Goal: Task Accomplishment & Management: Use online tool/utility

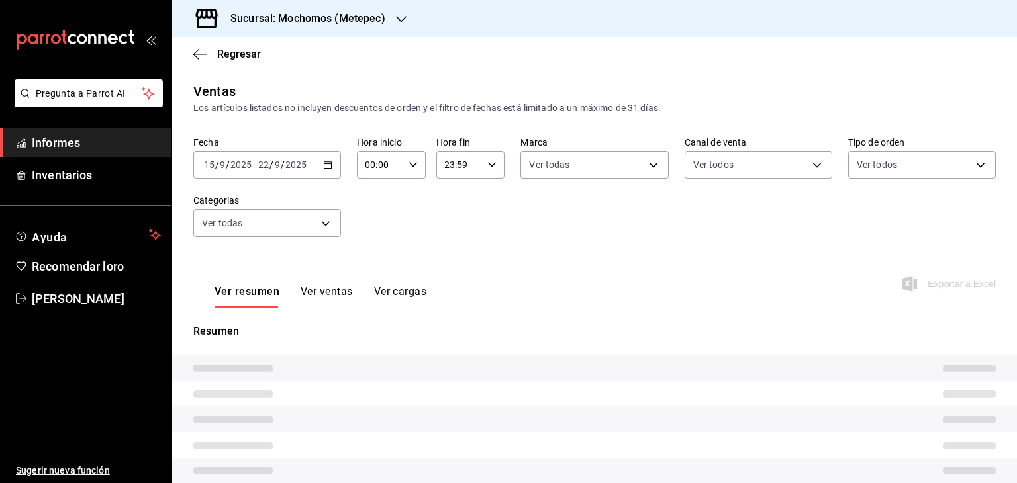
type input "05:00"
type input "c9cbc288-c827-488d-81f5-370afefb1912,46081463-7037-4dd2-a9ab-e56ff6a8fa7c,bf958…"
type input "2365f74e-aa6b-4392-bdf2-72765591bddf"
type input "PARROT,UBER_EATS,RAPPI,DIDI_FOOD,ONLINE"
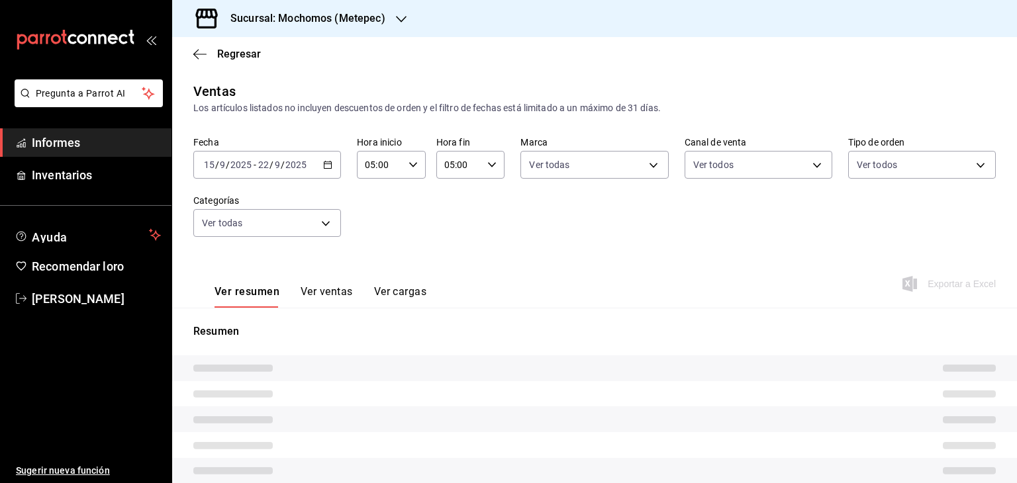
type input "3a236ed8-2e24-47ca-8e59-ead494492482,da8509e8-5fca-4f62-958e-973104937870,EXTER…"
click at [111, 131] on link "Informes" at bounding box center [85, 142] width 171 height 28
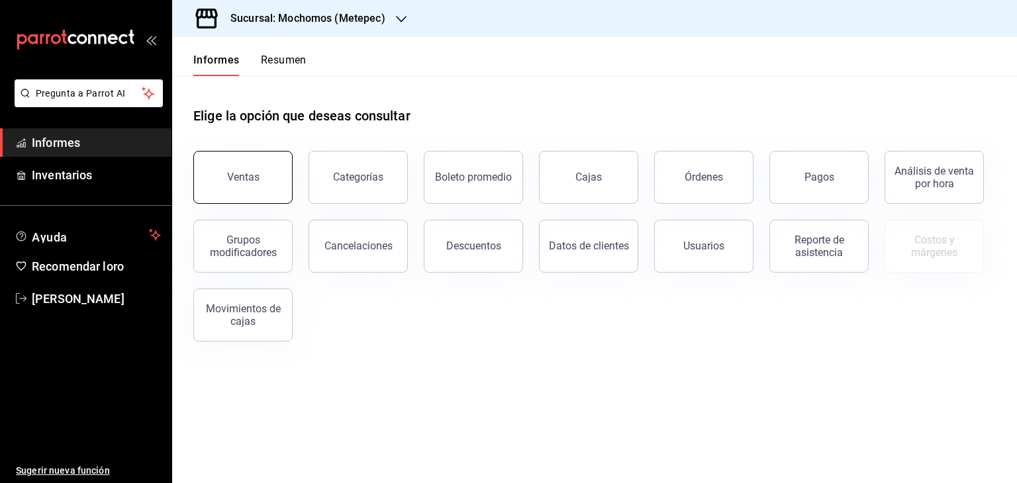
click at [220, 170] on button "Ventas" at bounding box center [242, 177] width 99 height 53
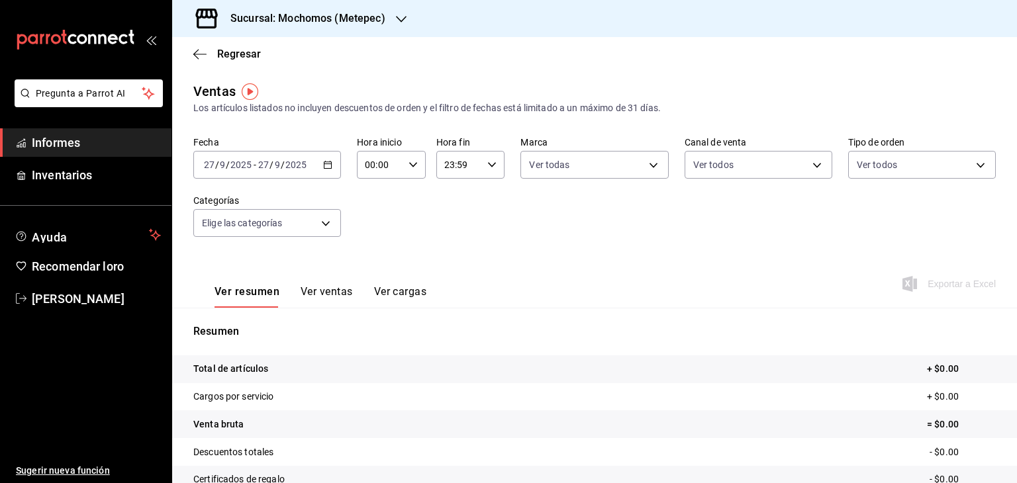
click at [325, 159] on div "[DATE] [DATE] - [DATE] [DATE]" at bounding box center [267, 165] width 148 height 28
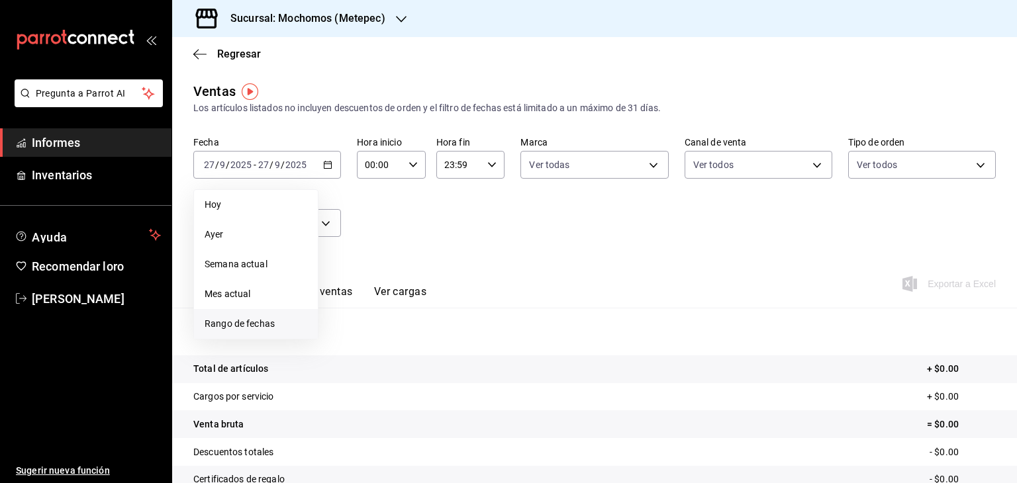
click at [247, 318] on font "Rango de fechas" at bounding box center [239, 323] width 70 height 11
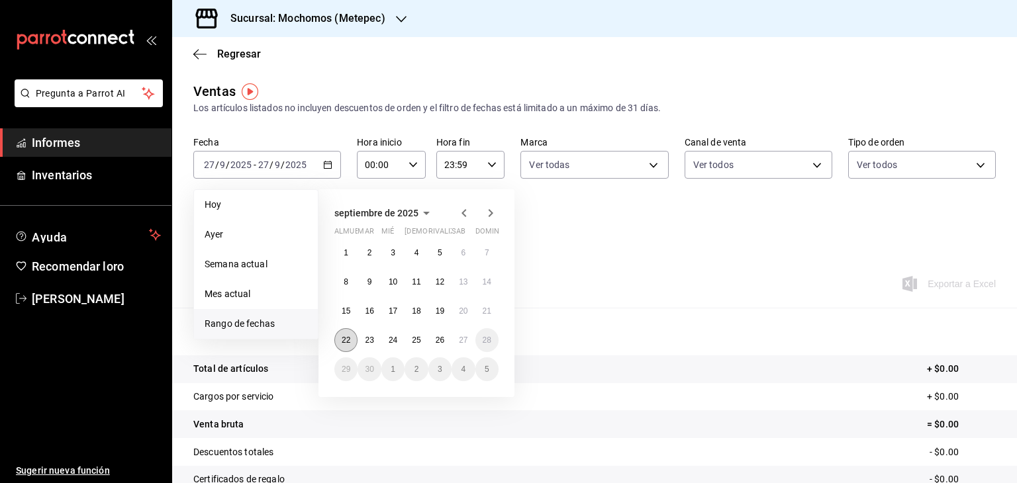
click at [349, 340] on font "22" at bounding box center [345, 340] width 9 height 9
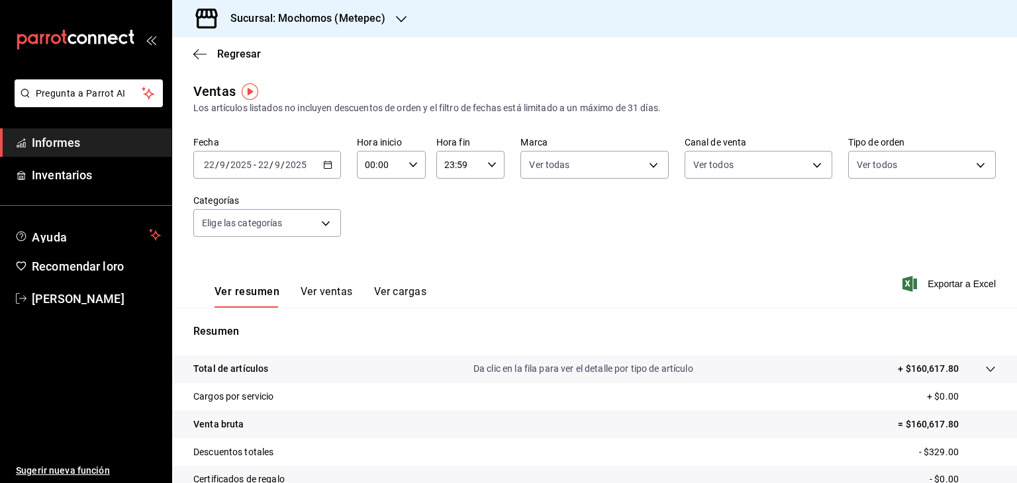
click at [324, 167] on icon "button" at bounding box center [327, 164] width 9 height 9
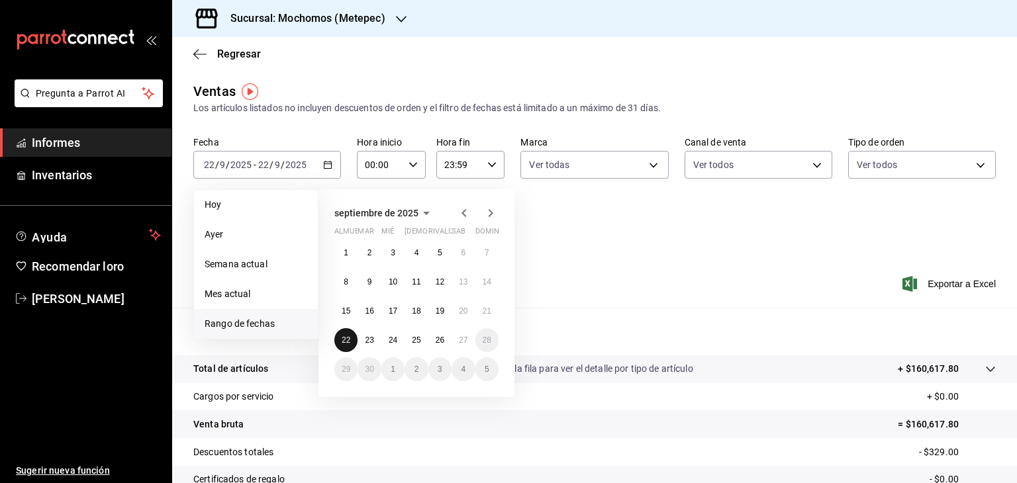
click at [349, 339] on font "22" at bounding box center [345, 340] width 9 height 9
click at [466, 341] on font "27" at bounding box center [463, 340] width 9 height 9
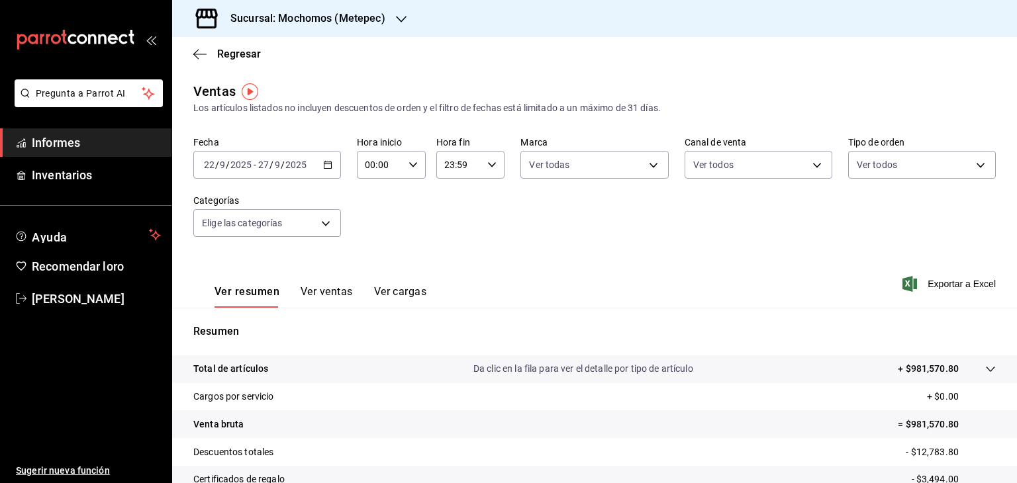
click at [409, 165] on icon "button" at bounding box center [412, 164] width 9 height 9
click at [371, 277] on font "05" at bounding box center [372, 274] width 11 height 11
type input "05:00"
click at [485, 172] on div at bounding box center [508, 241] width 1017 height 483
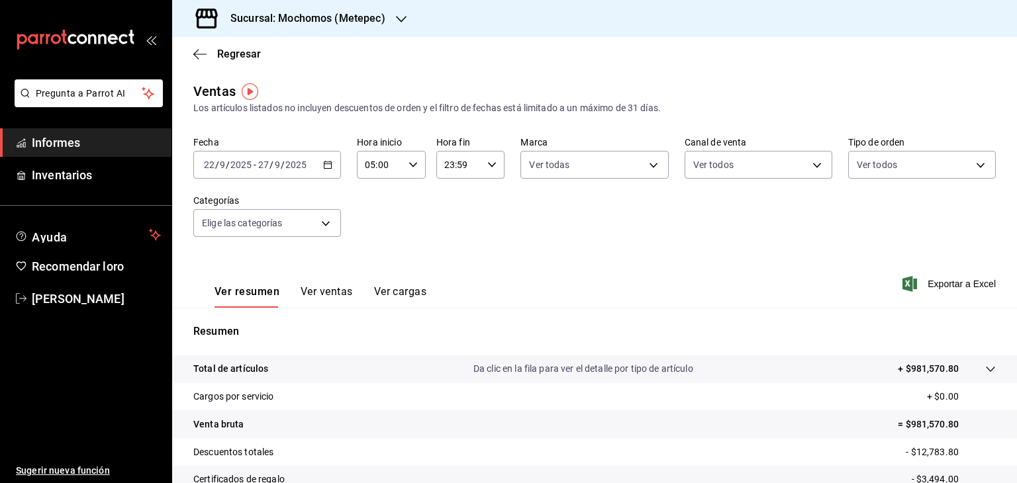
click at [485, 172] on div "23:59 Hora fin" at bounding box center [470, 165] width 69 height 28
click at [447, 267] on font "05" at bounding box center [450, 267] width 11 height 11
click at [492, 205] on button "00" at bounding box center [483, 198] width 28 height 26
type input "05:00"
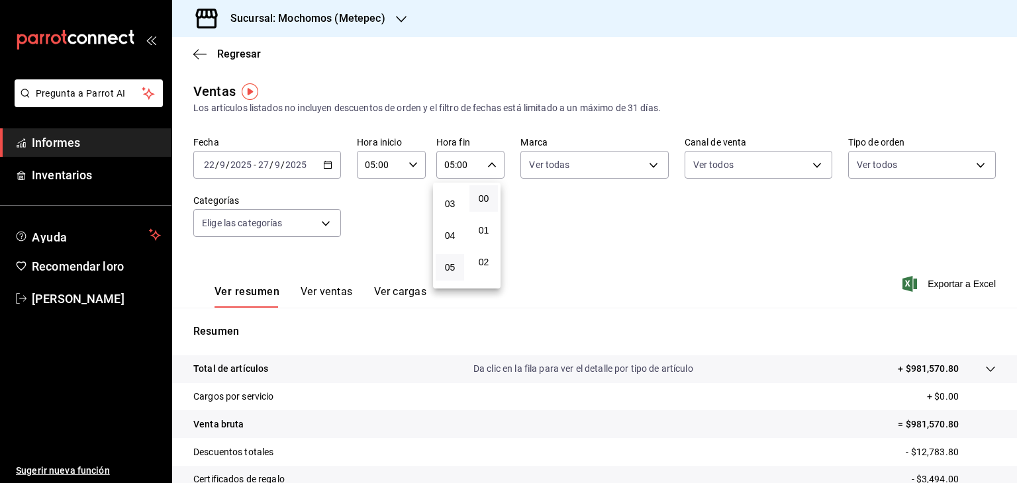
click at [644, 173] on div at bounding box center [508, 241] width 1017 height 483
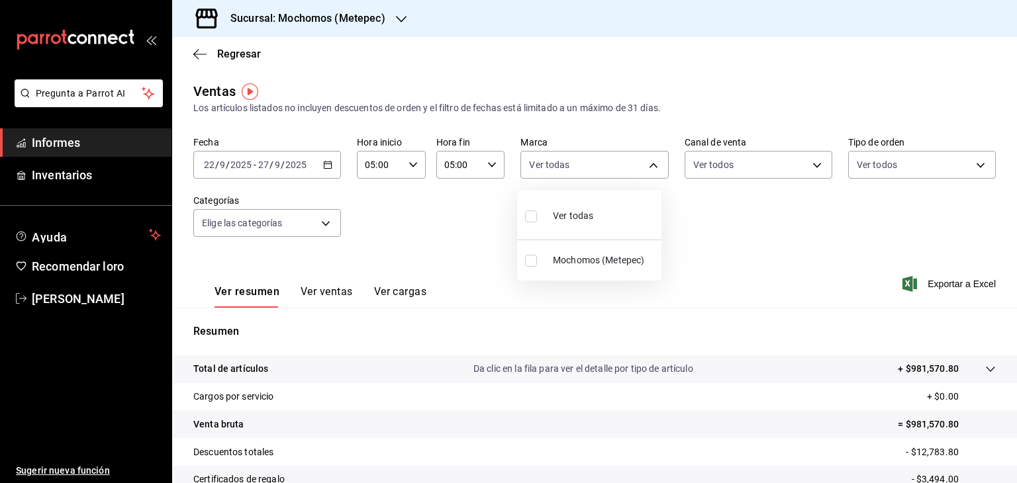
click at [644, 173] on body "Pregunta a Parrot AI Informes Inventarios Ayuda Recomendar loro [PERSON_NAME] S…" at bounding box center [508, 241] width 1017 height 483
click at [607, 215] on li "Ver todas" at bounding box center [589, 214] width 144 height 39
type input "2365f74e-aa6b-4392-bdf2-72765591bddf"
checkbox input "true"
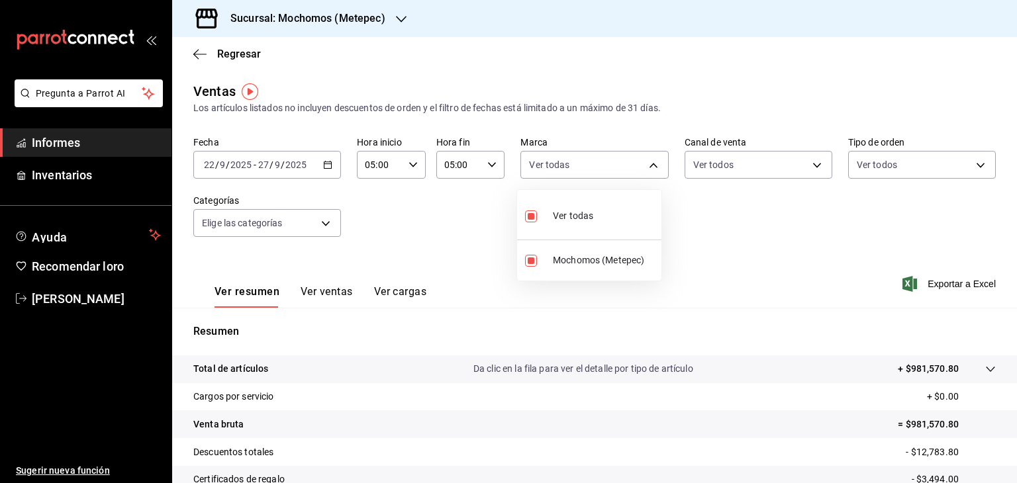
click at [783, 173] on div at bounding box center [508, 241] width 1017 height 483
click at [783, 173] on body "Pregunta a Parrot AI Informes Inventarios Ayuda Recomendar loro [PERSON_NAME] S…" at bounding box center [508, 241] width 1017 height 483
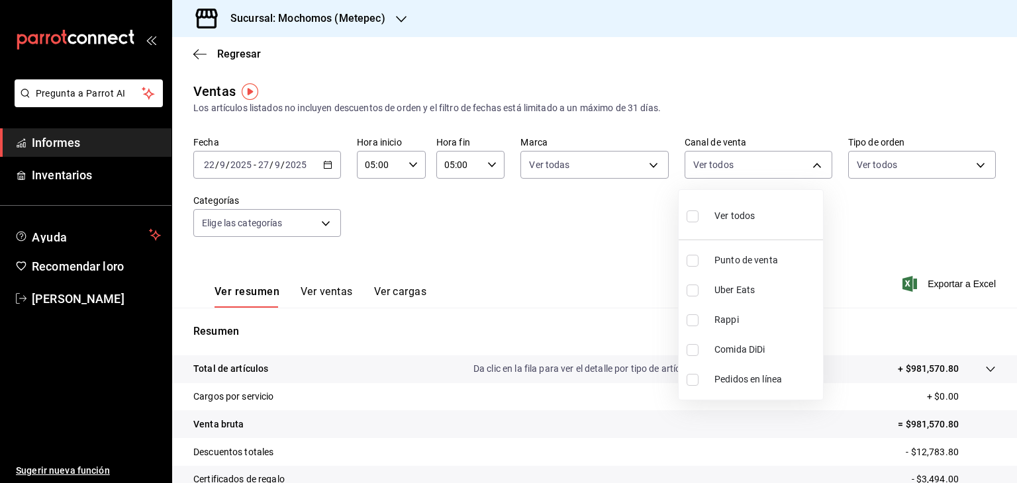
click at [765, 200] on li "Ver todos" at bounding box center [750, 214] width 144 height 39
type input "PARROT,UBER_EATS,RAPPI,DIDI_FOOD,ONLINE"
checkbox input "true"
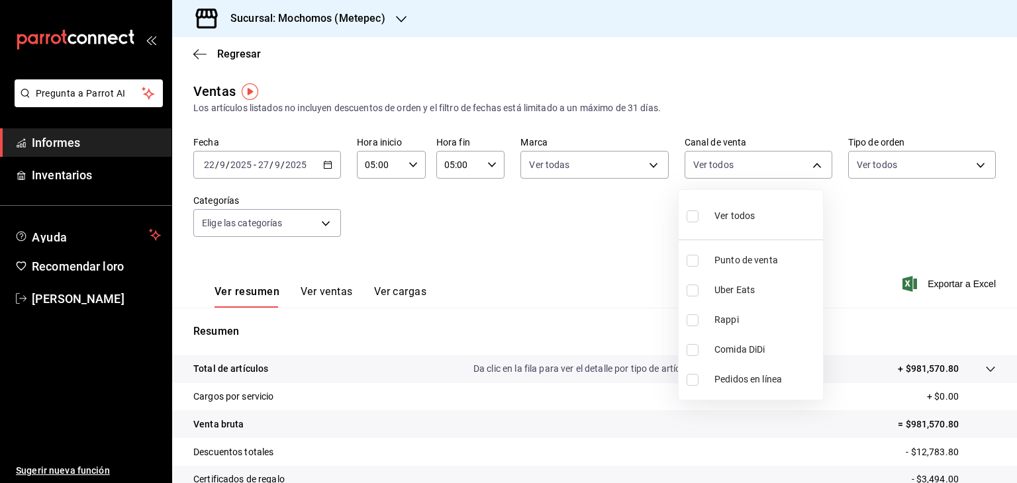
checkbox input "true"
click at [932, 163] on div at bounding box center [508, 241] width 1017 height 483
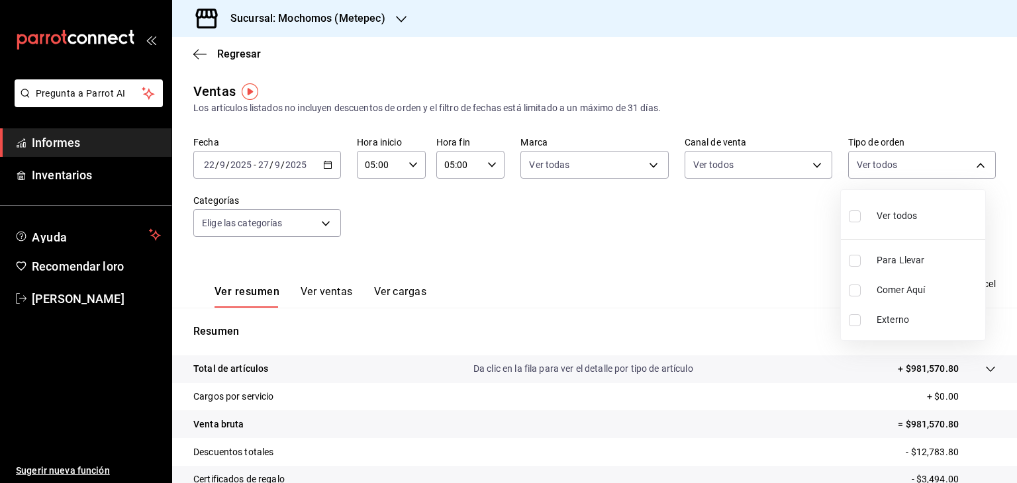
click at [932, 163] on body "Pregunta a Parrot AI Informes Inventarios Ayuda Recomendar loro [PERSON_NAME] S…" at bounding box center [508, 241] width 1017 height 483
click at [886, 220] on font "Ver todos" at bounding box center [896, 215] width 40 height 11
type input "3a236ed8-2e24-47ca-8e59-ead494492482,da8509e8-5fca-4f62-958e-973104937870,EXTER…"
checkbox input "true"
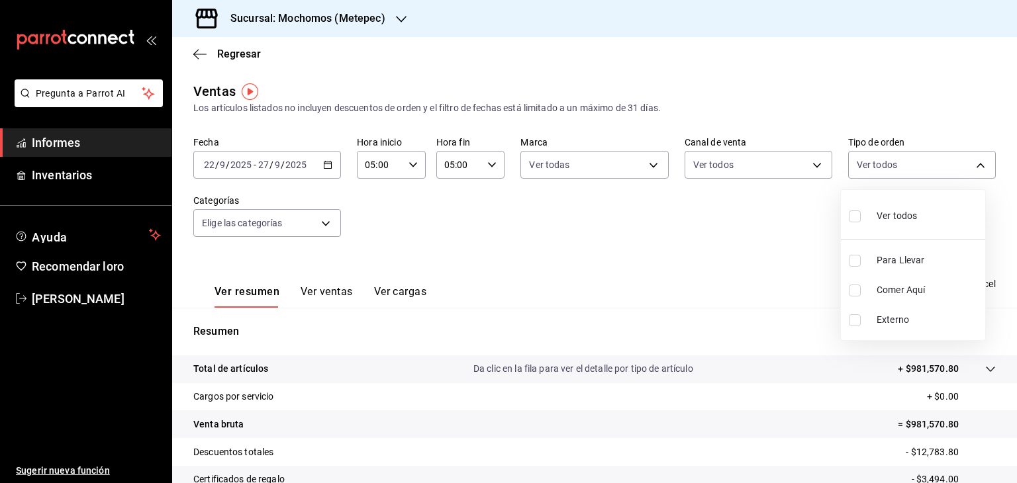
checkbox input "true"
click at [312, 220] on div at bounding box center [508, 241] width 1017 height 483
click at [319, 223] on body "Pregunta a Parrot AI Informes Inventarios Ayuda Recomendar loro [PERSON_NAME] S…" at bounding box center [508, 241] width 1017 height 483
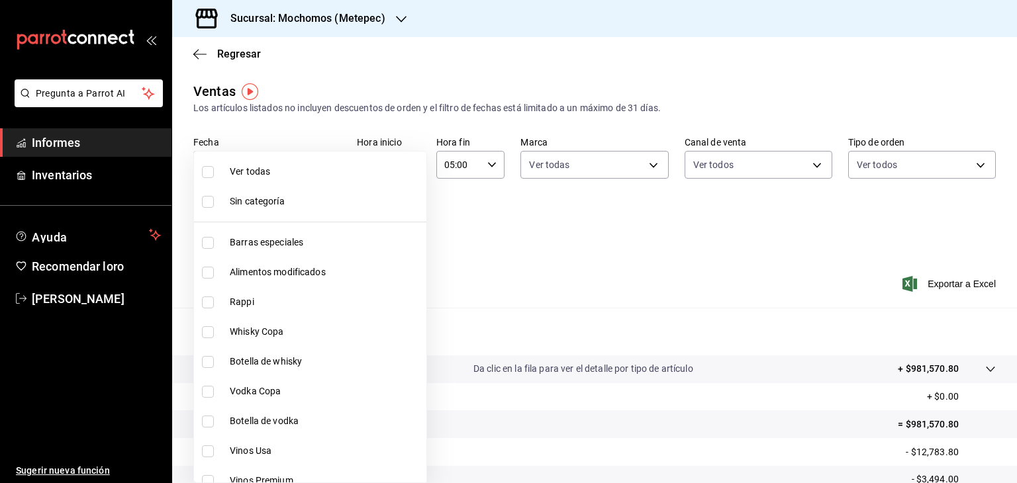
click at [245, 177] on span "Ver todas" at bounding box center [325, 172] width 191 height 14
type input "c9cbc288-c827-488d-81f5-370afefb1912,46081463-7037-4dd2-a9ab-e56ff6a8fa7c,bf958…"
checkbox input "true"
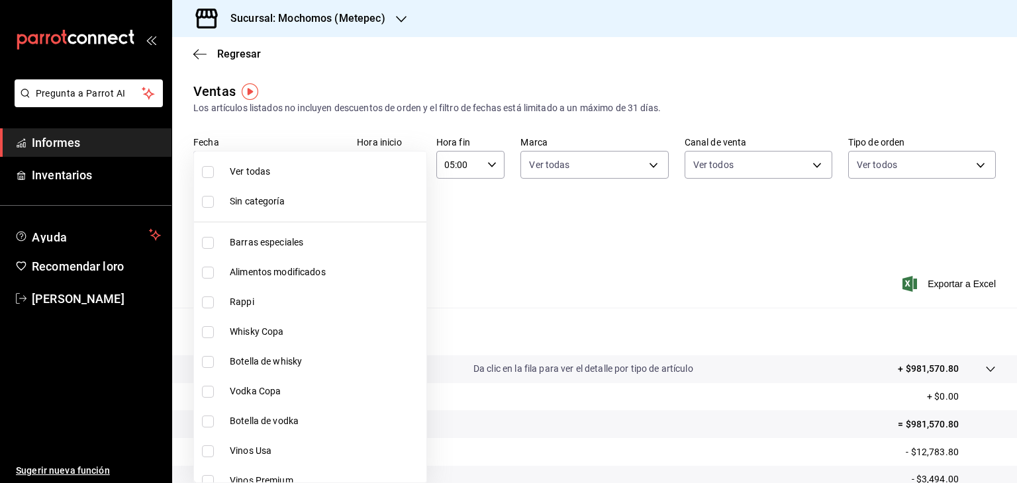
checkbox input "true"
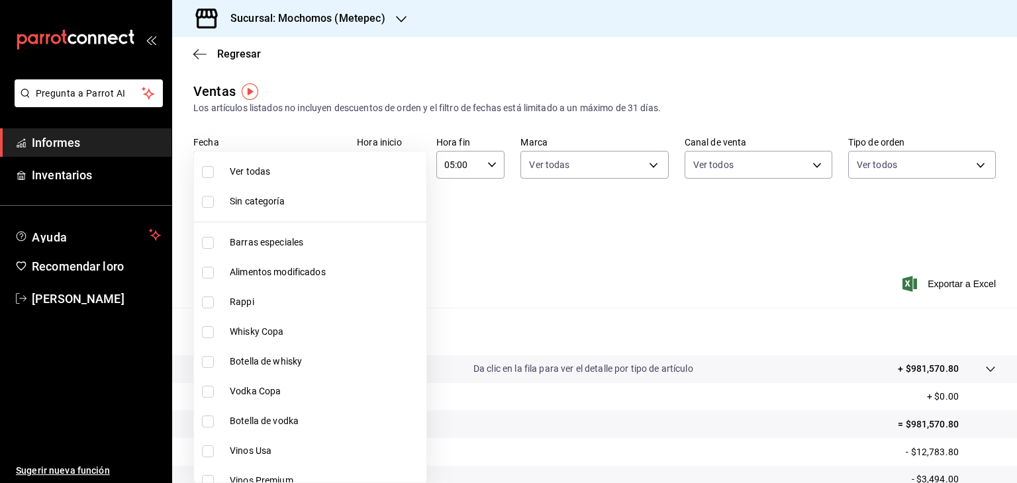
checkbox input "true"
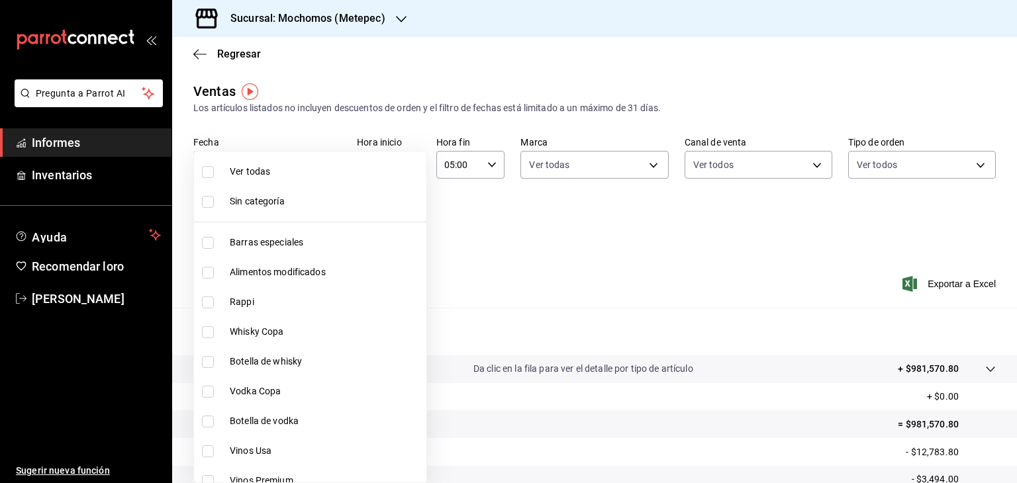
checkbox input "true"
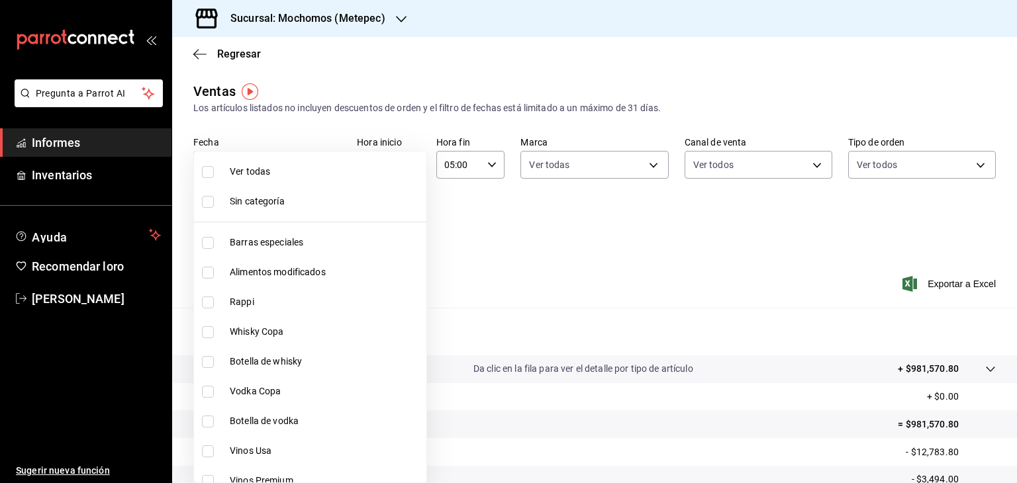
checkbox input "true"
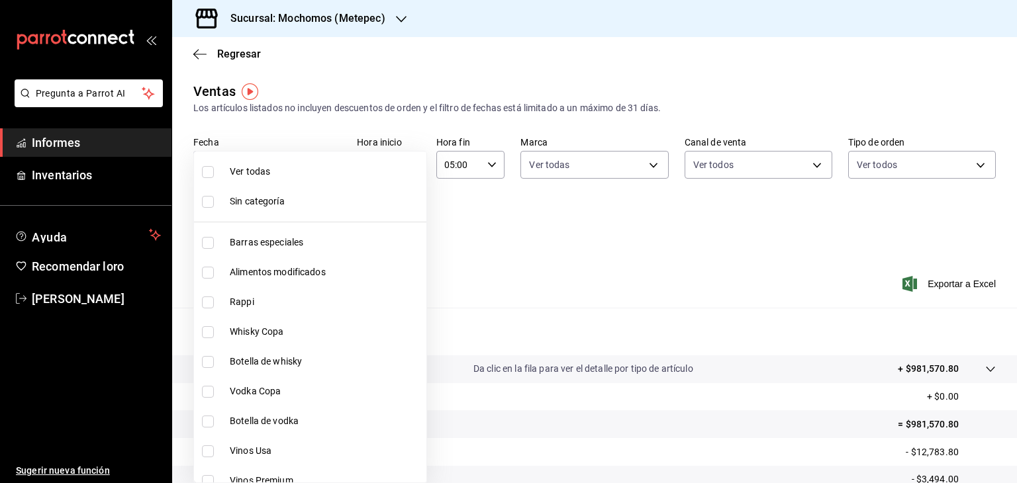
checkbox input "true"
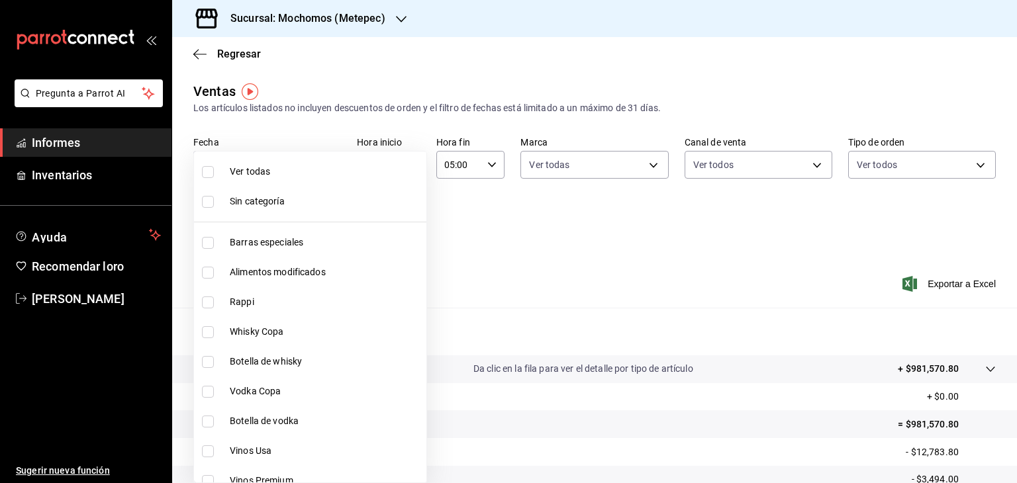
checkbox input "true"
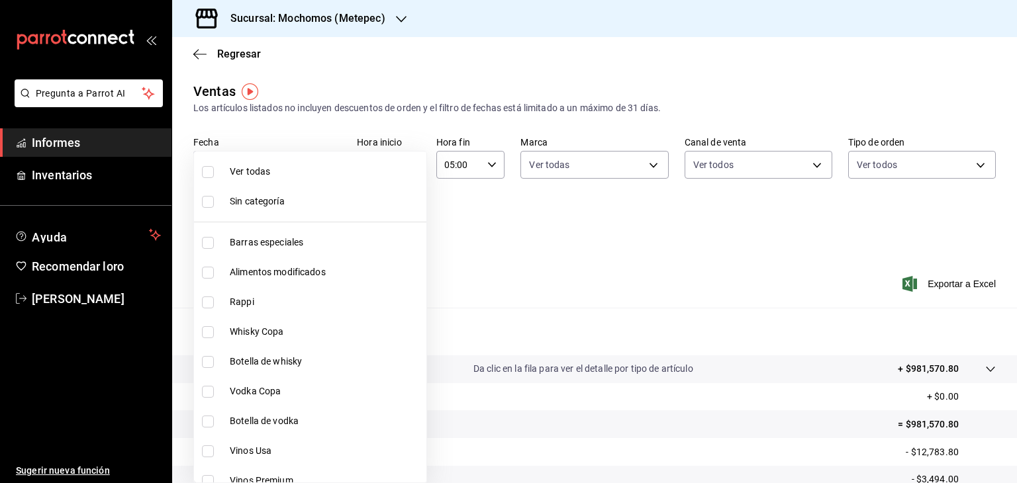
checkbox input "true"
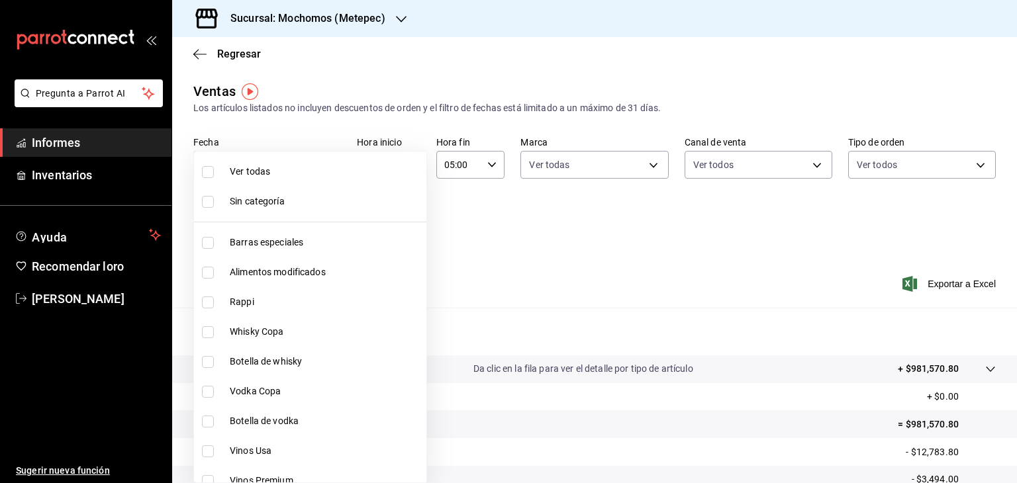
checkbox input "true"
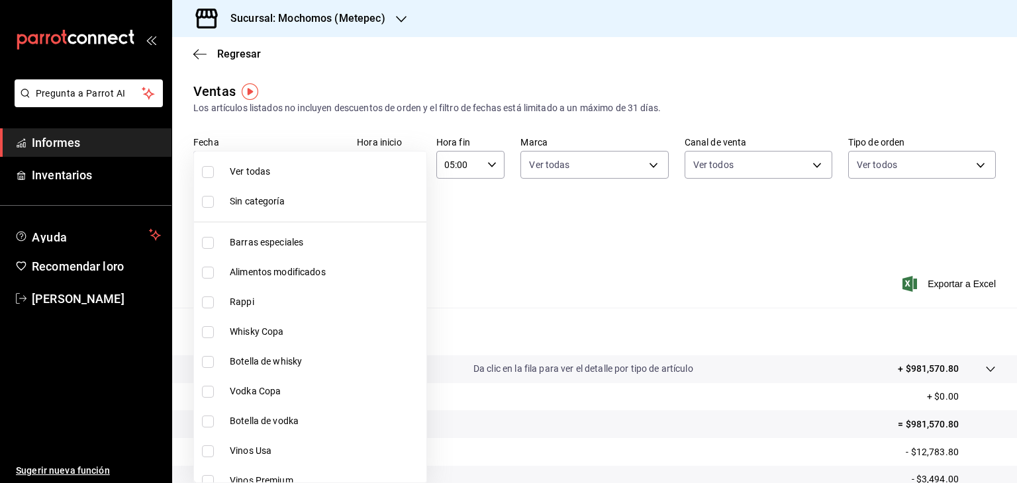
checkbox input "true"
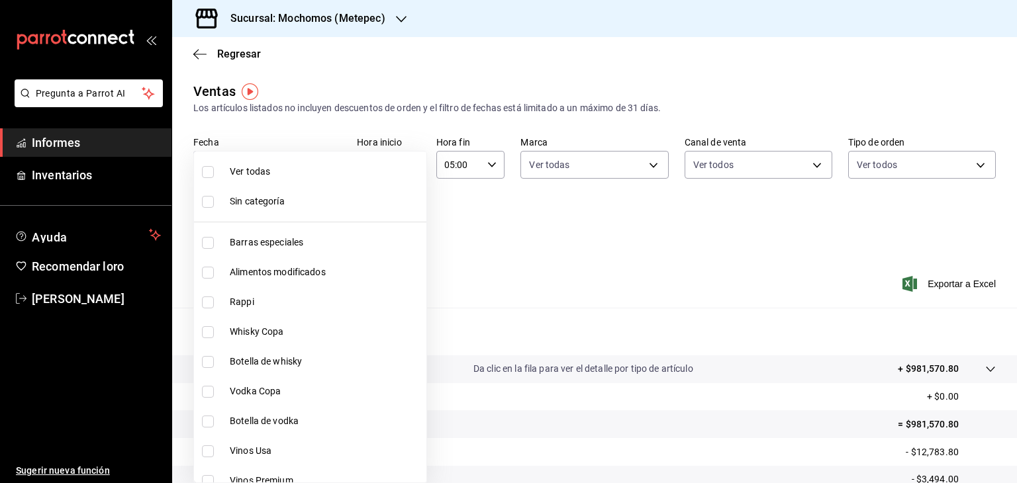
checkbox input "true"
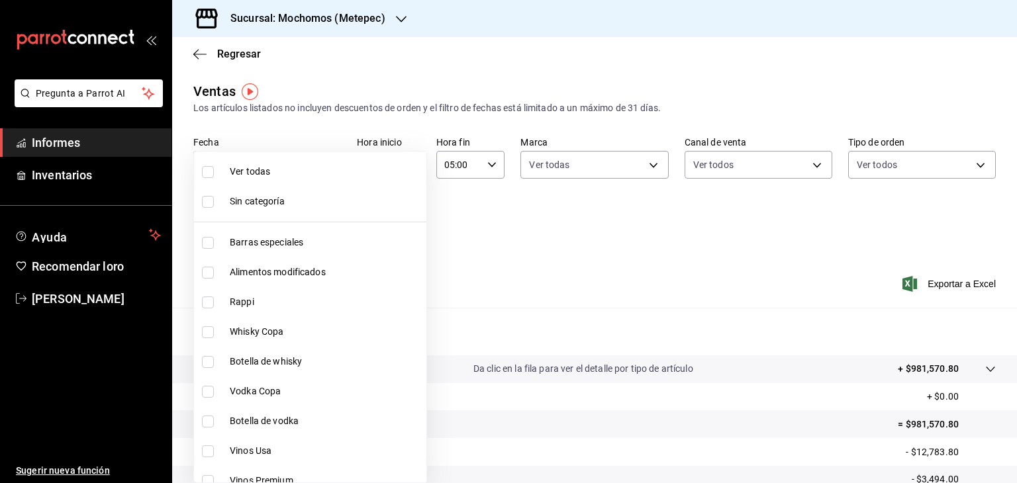
checkbox input "true"
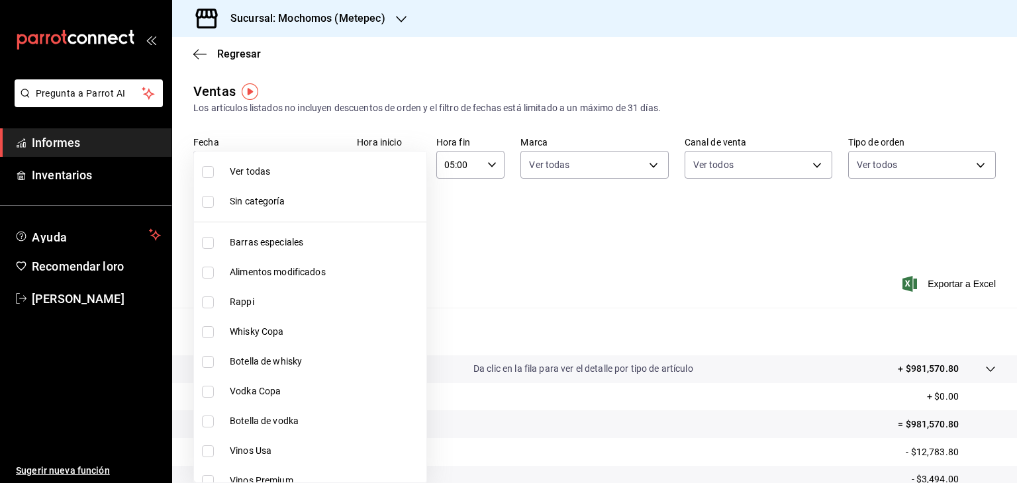
checkbox input "true"
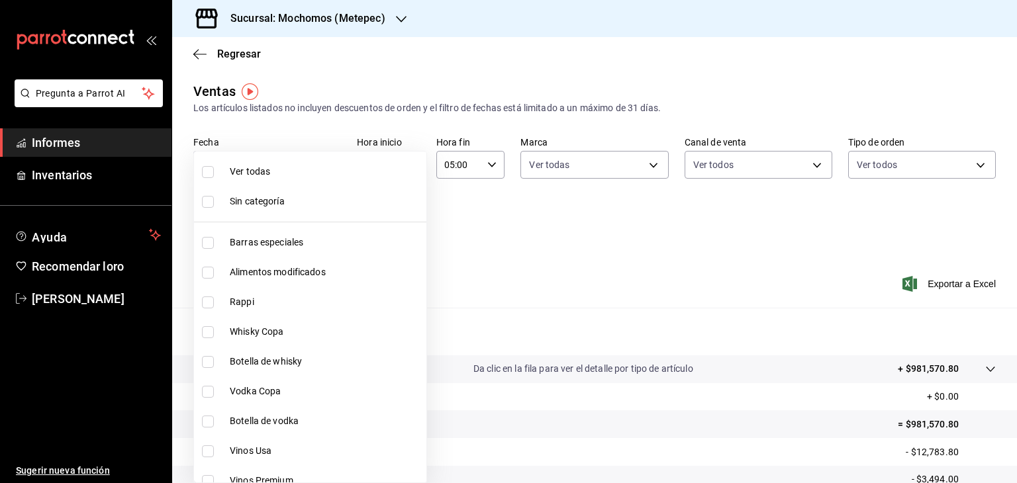
checkbox input "true"
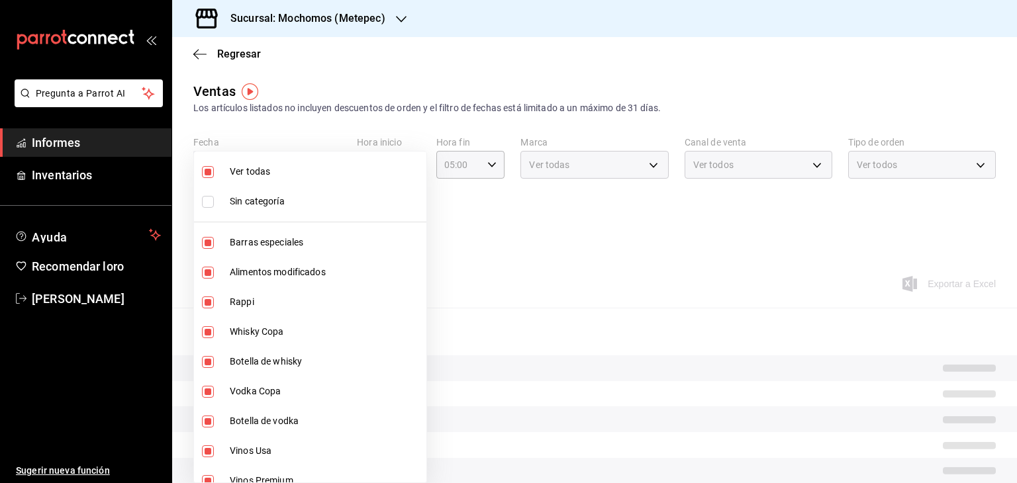
click at [805, 252] on div at bounding box center [508, 241] width 1017 height 483
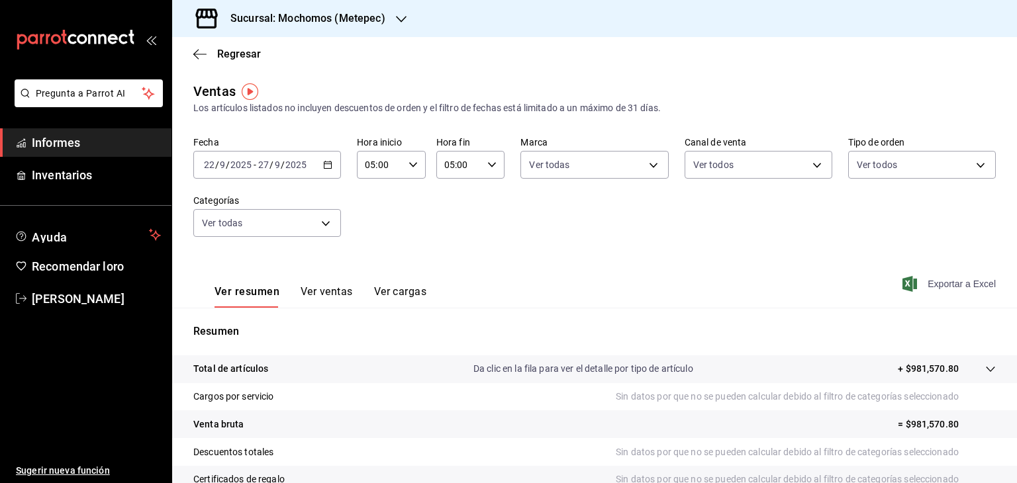
click at [944, 284] on font "Exportar a Excel" at bounding box center [961, 284] width 68 height 11
